Goal: Information Seeking & Learning: Learn about a topic

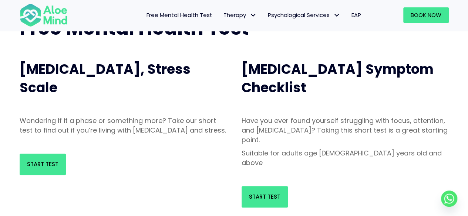
scroll to position [64, 0]
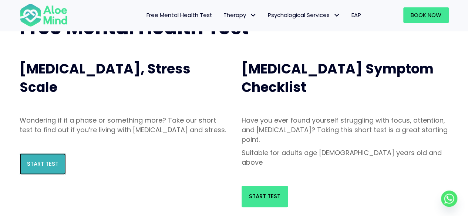
click at [58, 170] on link "Start Test" at bounding box center [43, 163] width 46 height 21
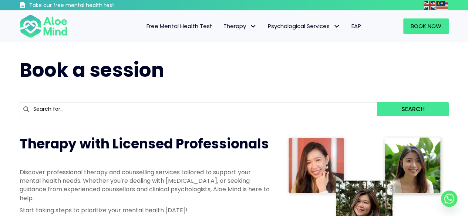
click at [194, 23] on span "Free Mental Health Test" at bounding box center [179, 26] width 66 height 8
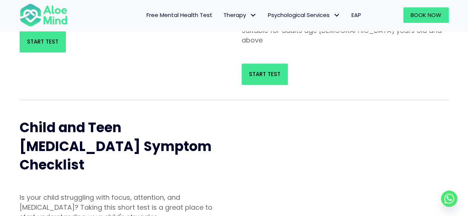
scroll to position [221, 0]
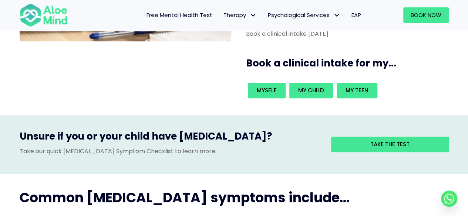
scroll to position [142, 0]
